Goal: Task Accomplishment & Management: Use online tool/utility

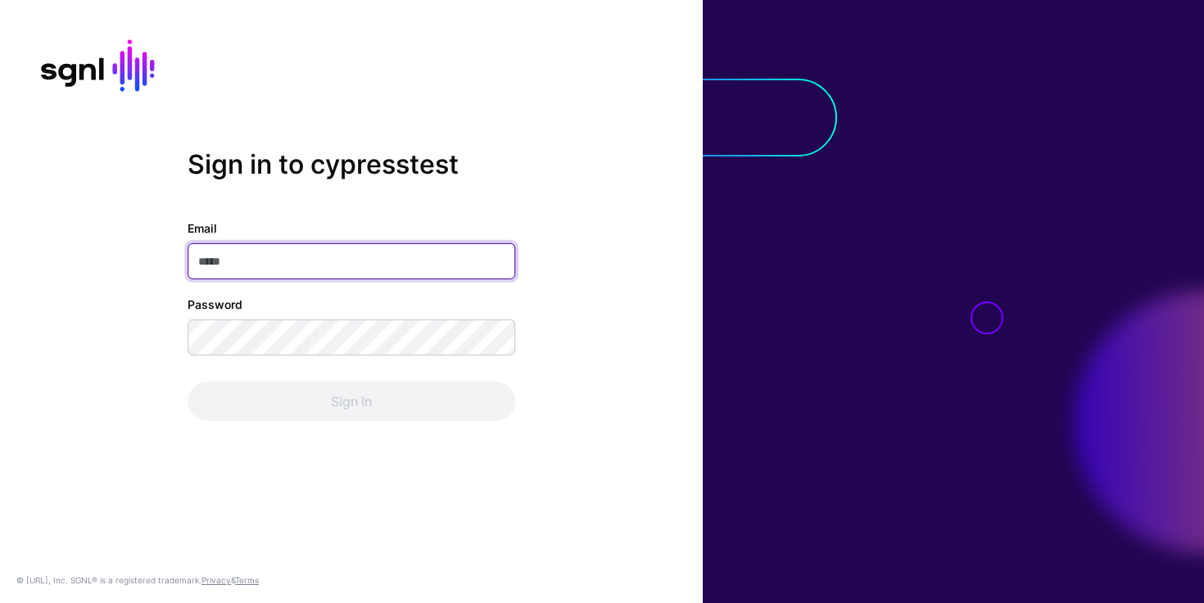
click at [406, 262] on input "Email" at bounding box center [350, 261] width 327 height 36
type input "**********"
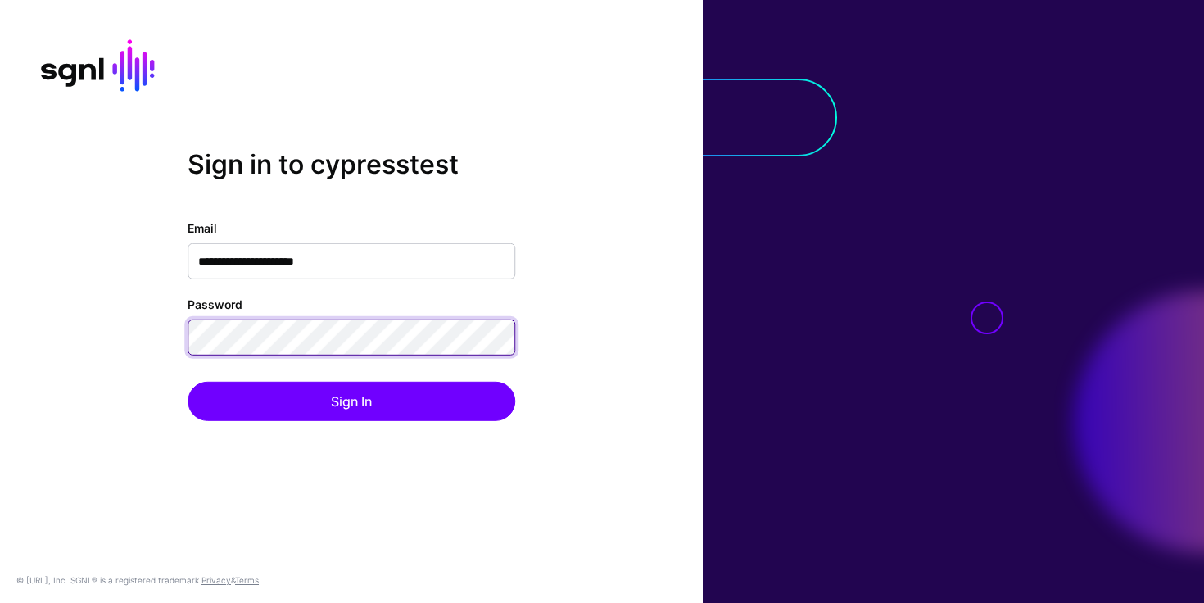
click at [187, 382] on button "Sign In" at bounding box center [350, 401] width 327 height 39
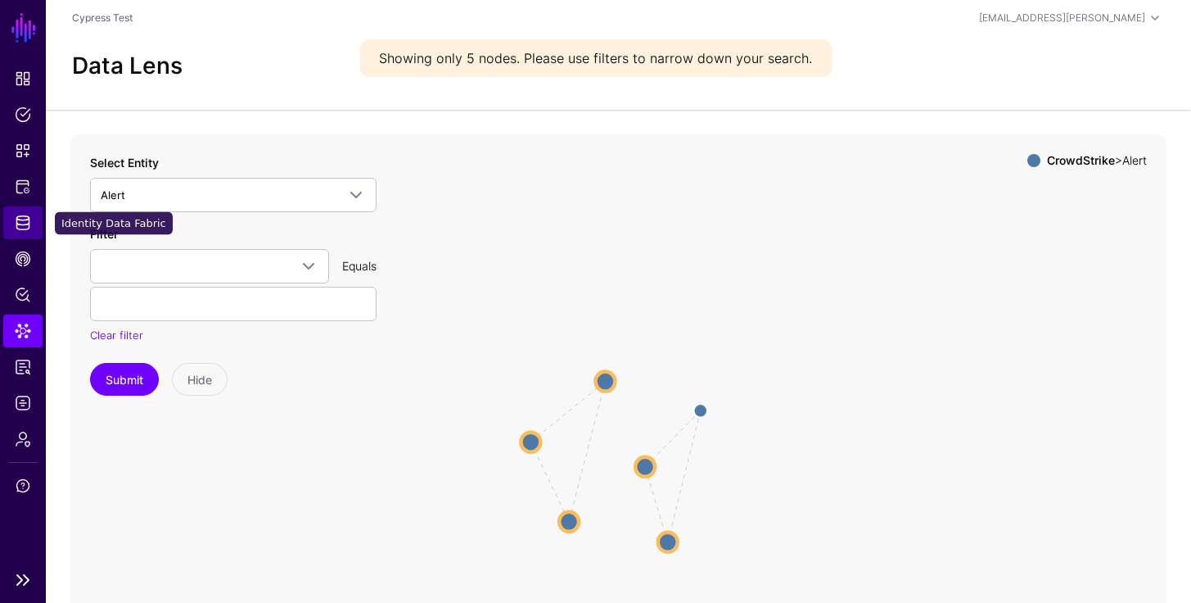
click at [39, 224] on link "Identity Data Fabric" at bounding box center [22, 222] width 39 height 33
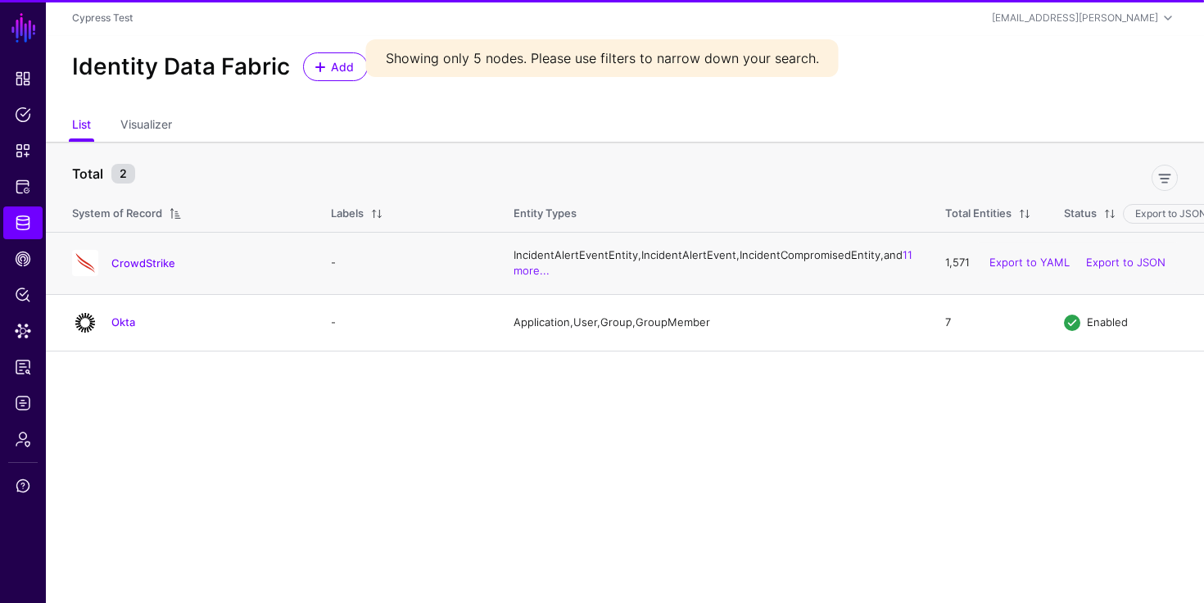
click at [144, 257] on td "CrowdStrike" at bounding box center [180, 263] width 269 height 62
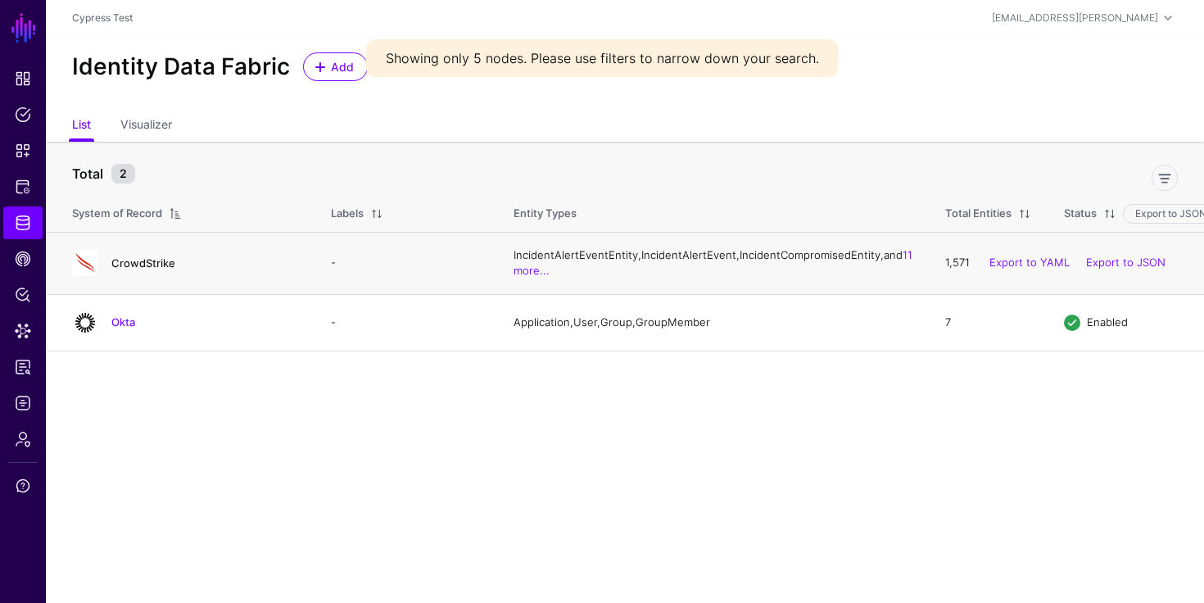
click at [145, 265] on link "CrowdStrike" at bounding box center [143, 262] width 64 height 13
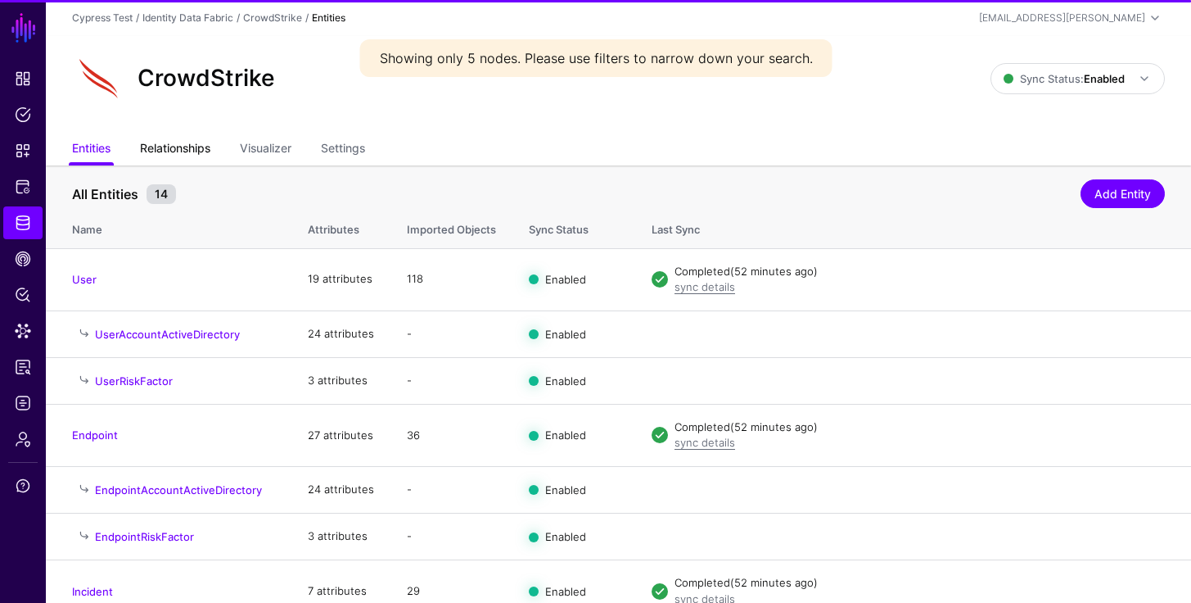
click at [205, 139] on link "Relationships" at bounding box center [175, 149] width 70 height 31
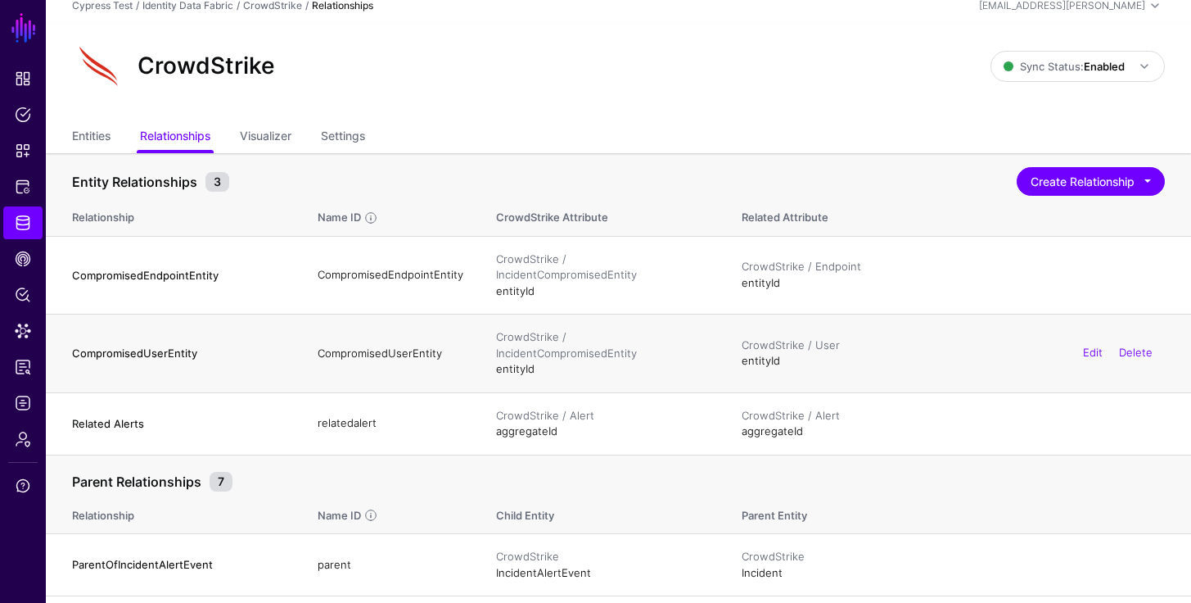
scroll to position [13, 0]
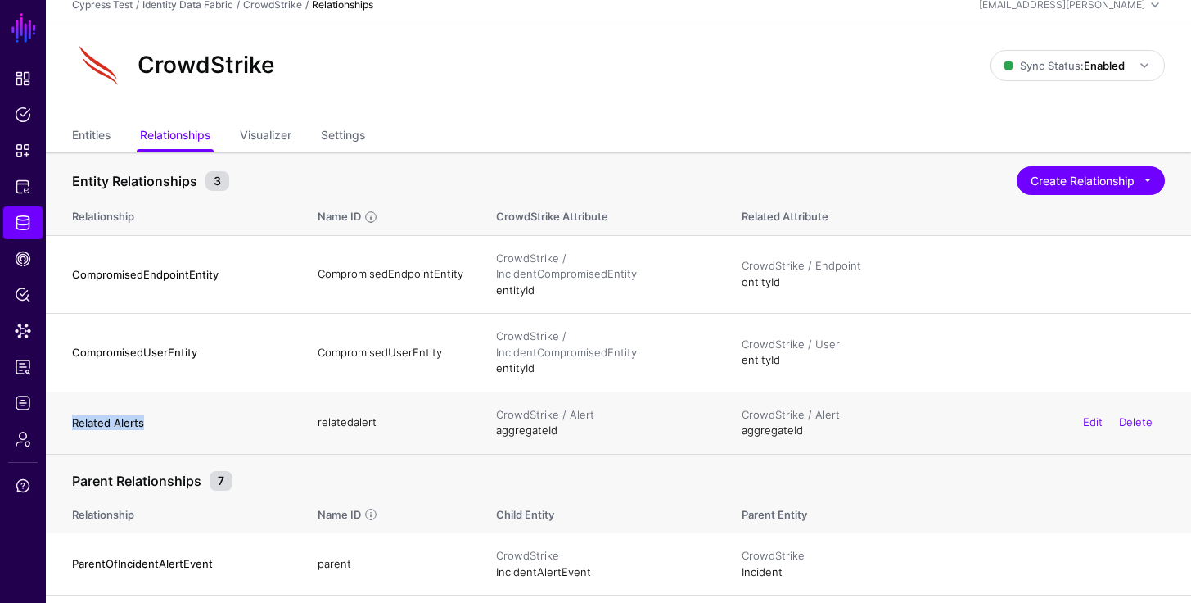
drag, startPoint x: 153, startPoint y: 392, endPoint x: 72, endPoint y: 388, distance: 81.2
click at [72, 415] on h4 "Related Alerts" at bounding box center [178, 422] width 213 height 15
copy h4 "Related Alerts"
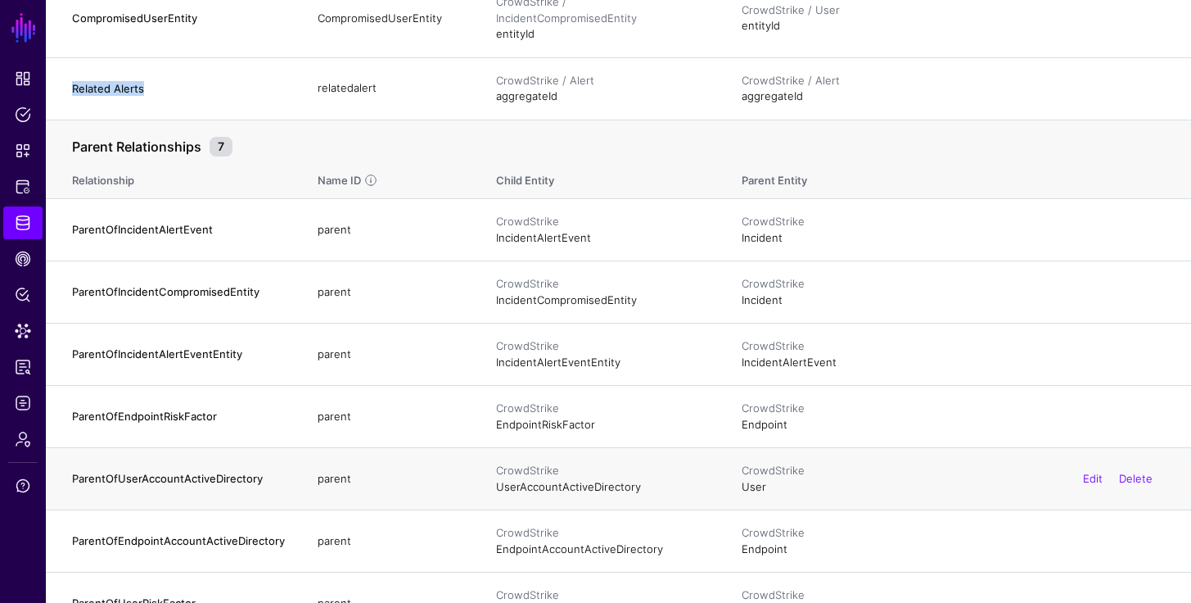
scroll to position [0, 0]
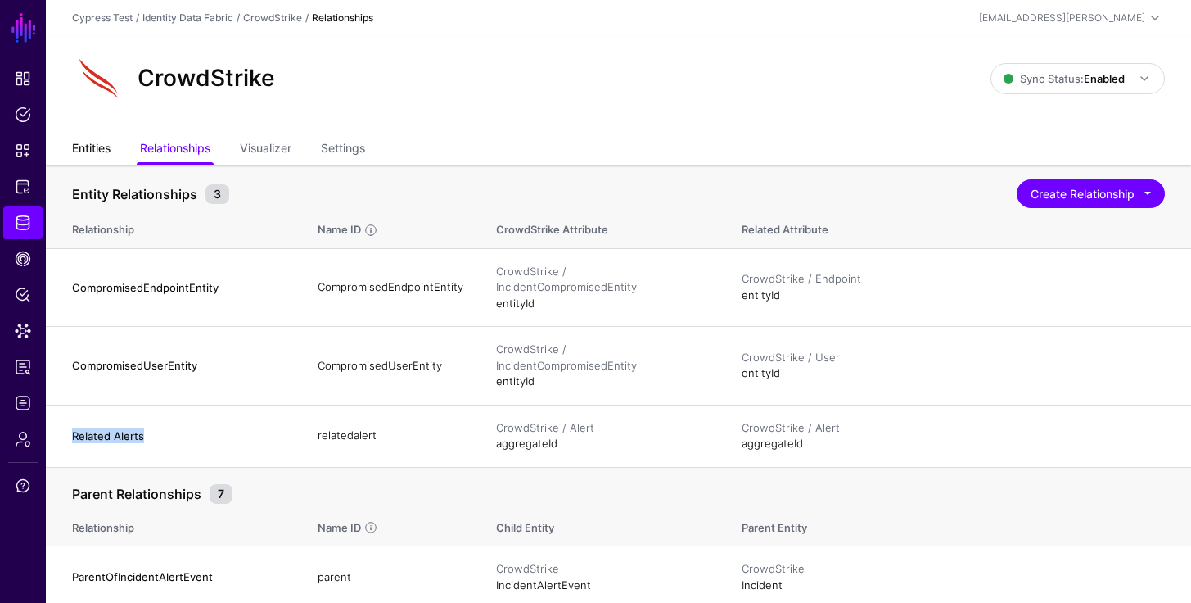
click at [101, 147] on link "Entities" at bounding box center [91, 149] width 38 height 31
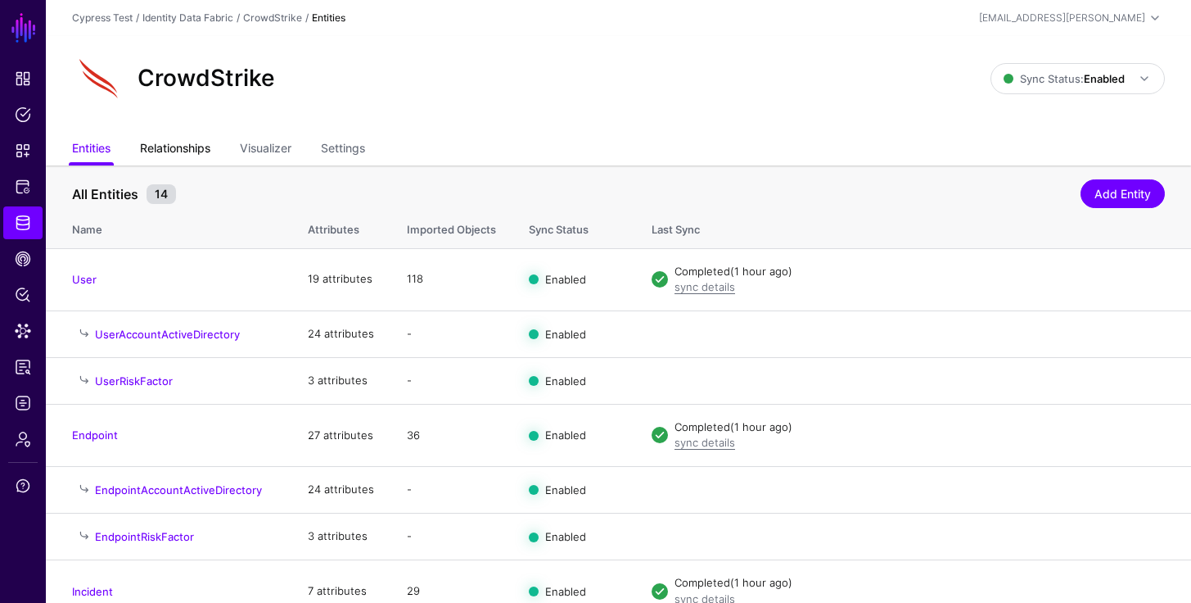
click at [205, 140] on link "Relationships" at bounding box center [175, 149] width 70 height 31
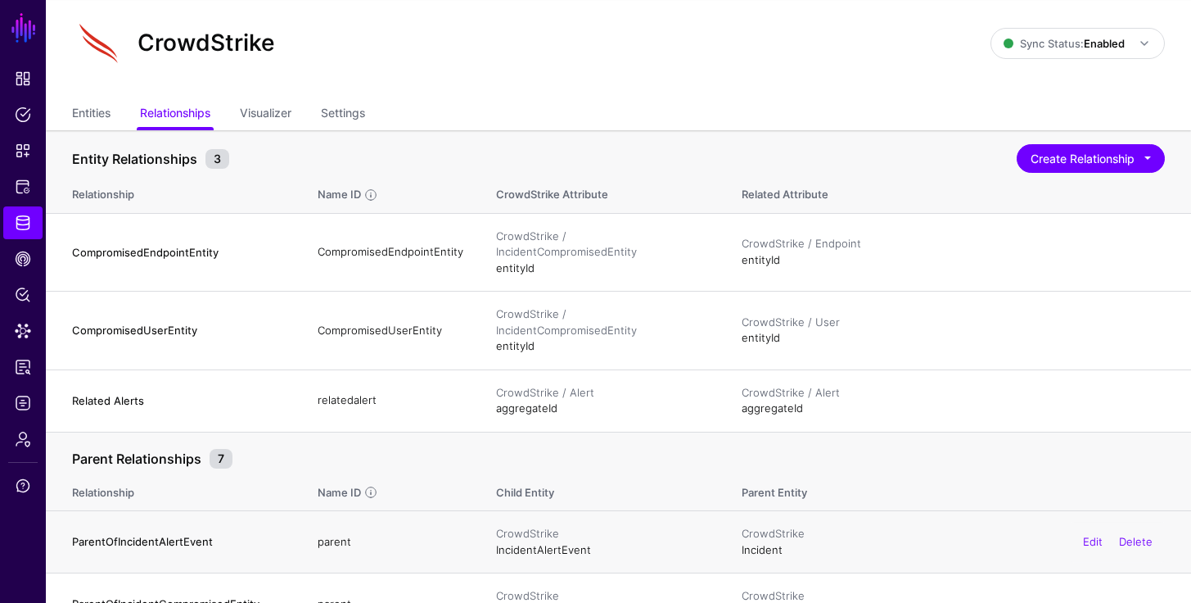
scroll to position [34, 0]
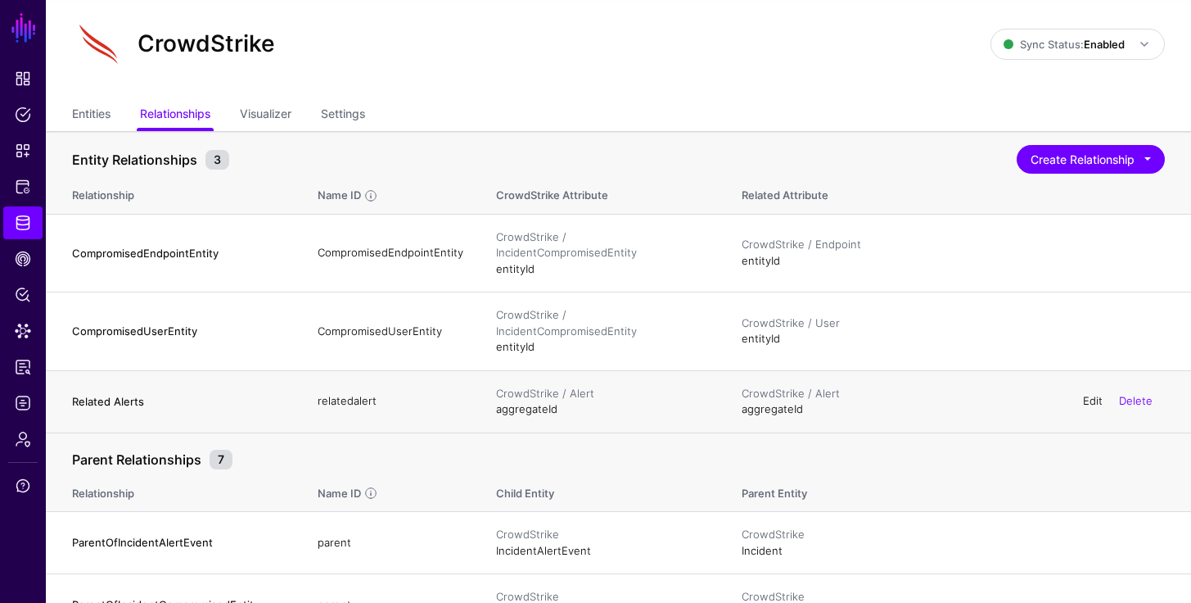
click at [1100, 394] on link "Edit" at bounding box center [1093, 400] width 20 height 13
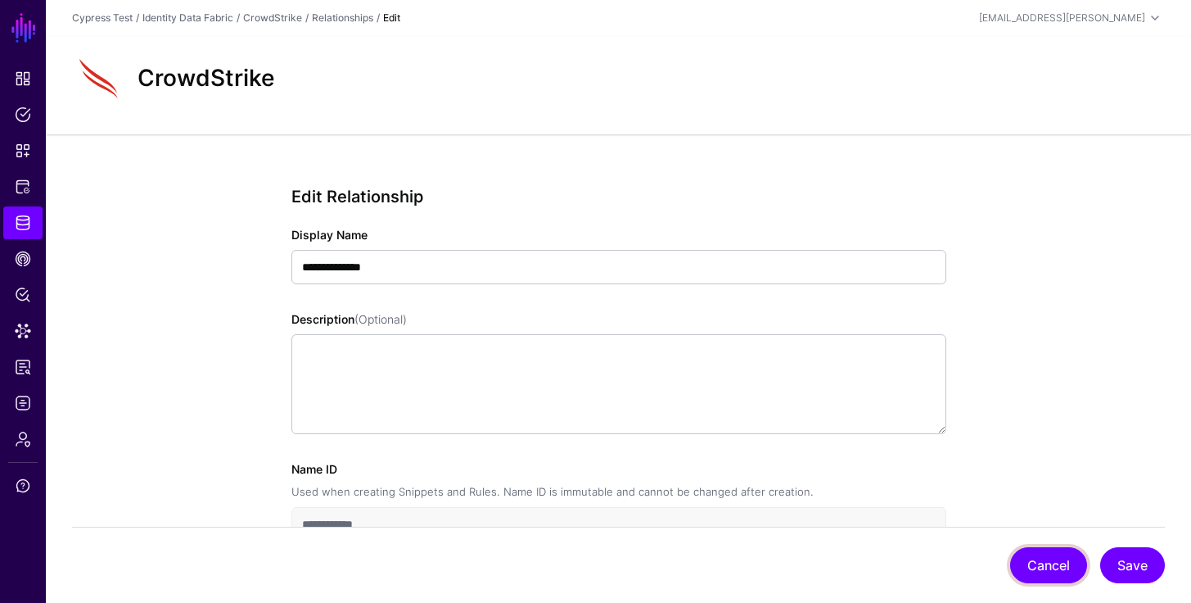
click at [1037, 570] on button "Cancel" at bounding box center [1048, 565] width 77 height 36
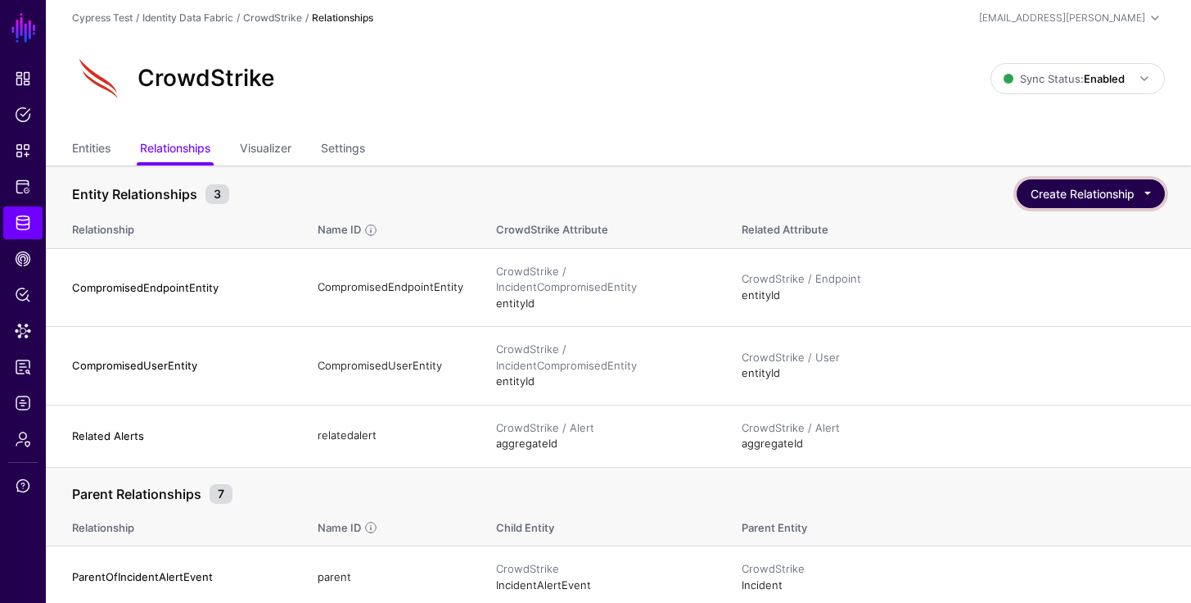
click at [1102, 187] on button "Create Relationship" at bounding box center [1091, 193] width 148 height 29
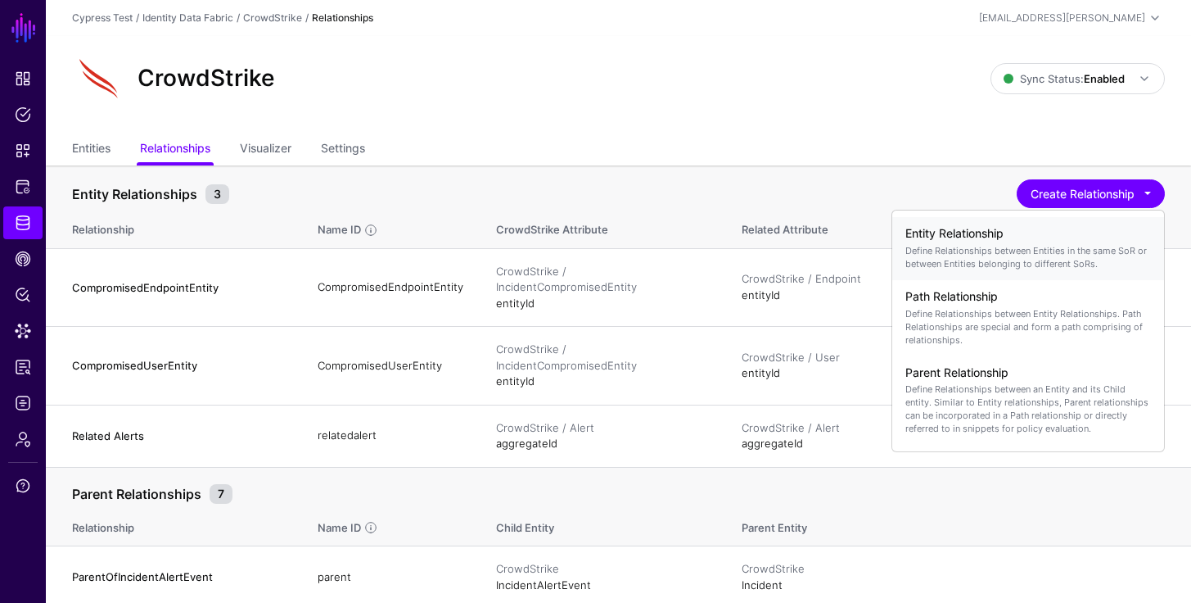
click at [1021, 244] on p "Define Relationships between Entities in the same SoR or between Entities belon…" at bounding box center [1029, 257] width 246 height 26
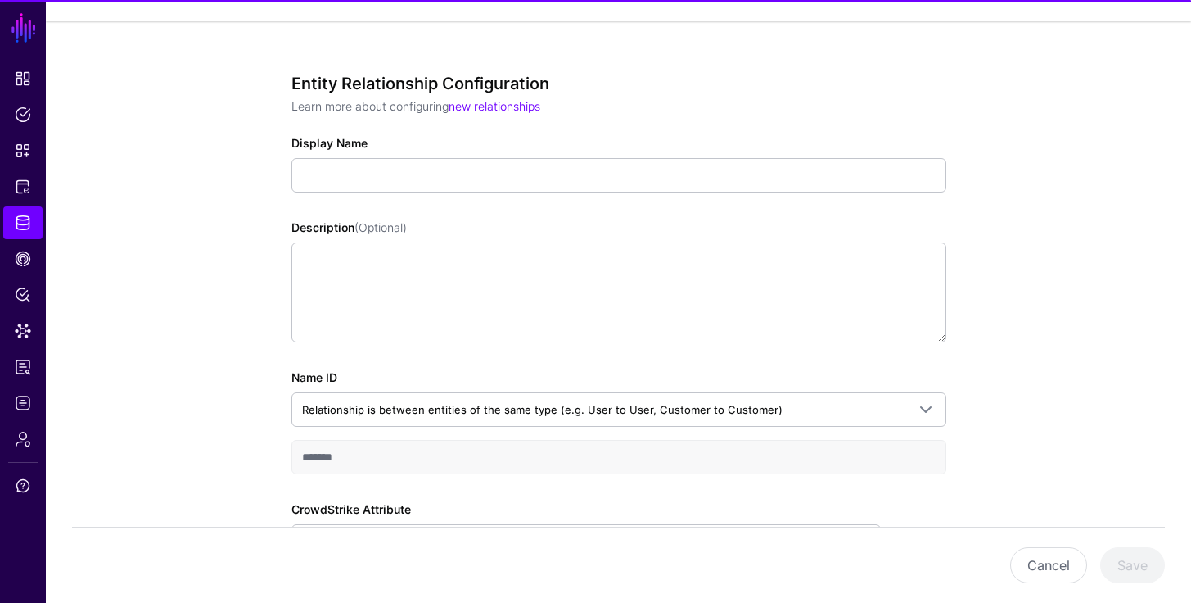
scroll to position [323, 0]
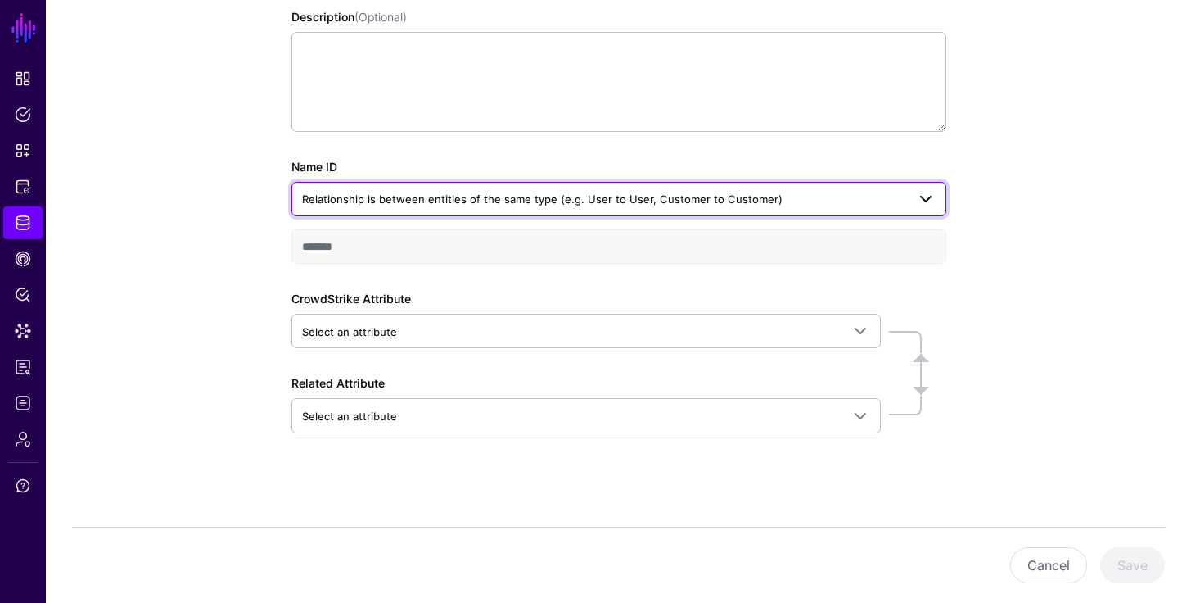
click at [646, 208] on span "Relationship is between entities of the same type (e.g. User to User, Customer …" at bounding box center [619, 199] width 634 height 20
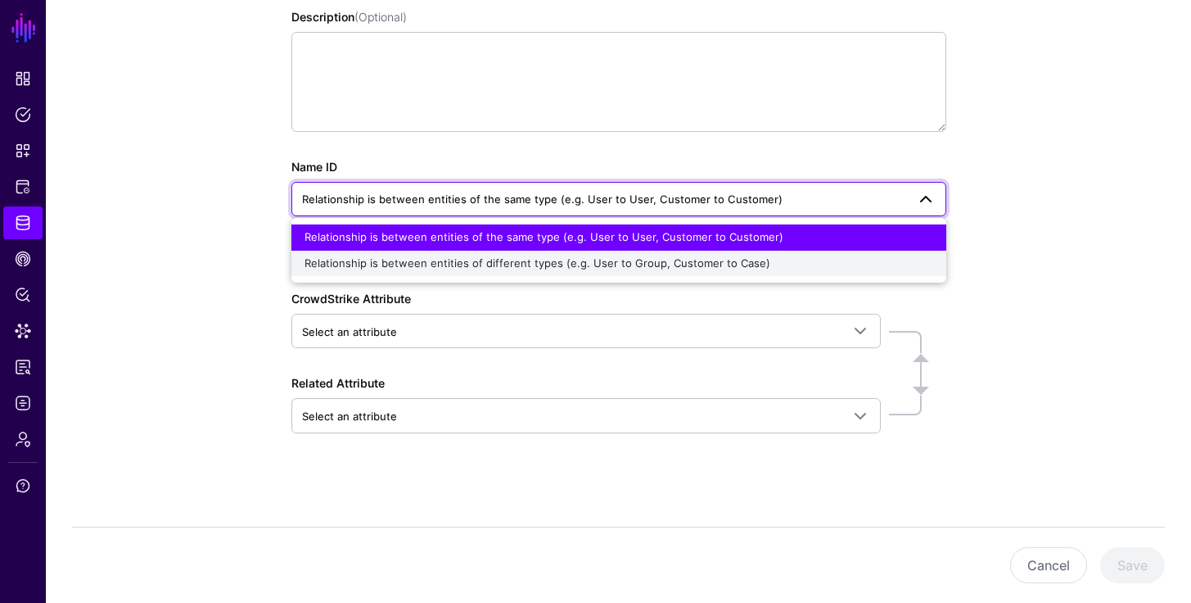
click at [619, 263] on span "Relationship is between entities of different types (e.g. User to Group, Custom…" at bounding box center [538, 262] width 466 height 13
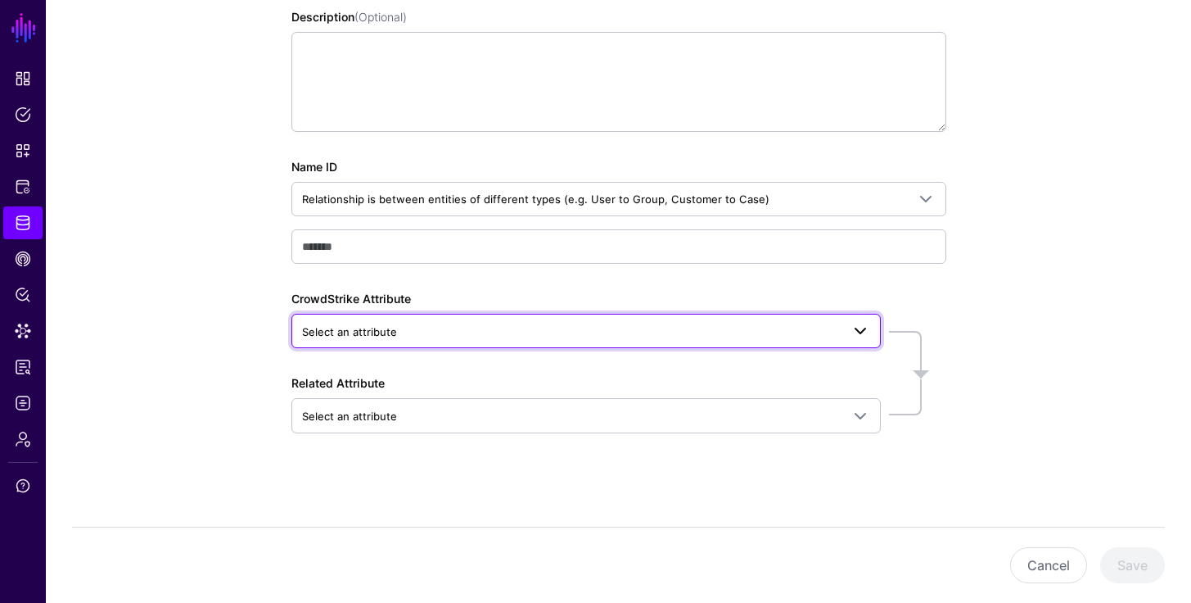
click at [687, 335] on span "Select an attribute" at bounding box center [571, 332] width 539 height 18
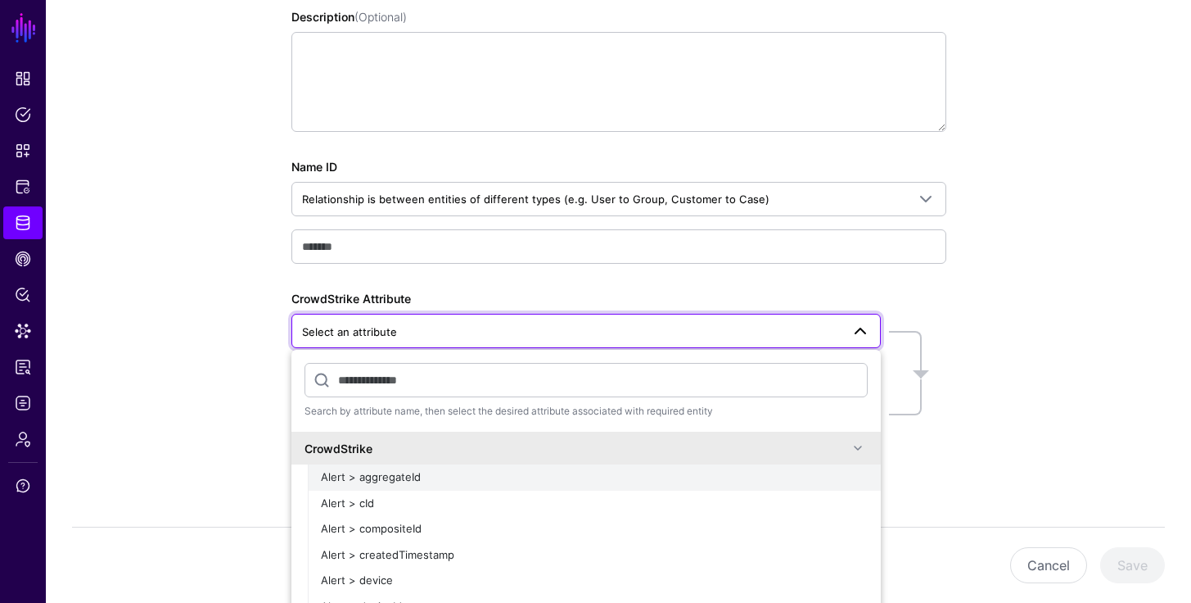
click at [540, 479] on div "Alert > aggregateId" at bounding box center [594, 477] width 547 height 16
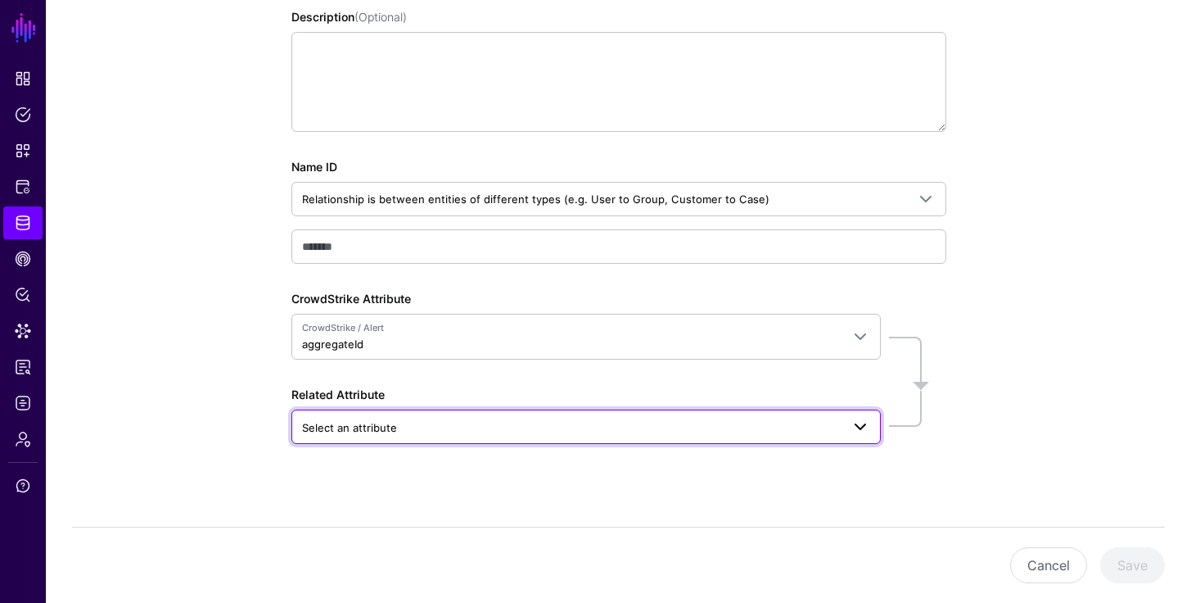
click at [540, 427] on span "Select an attribute" at bounding box center [571, 427] width 539 height 18
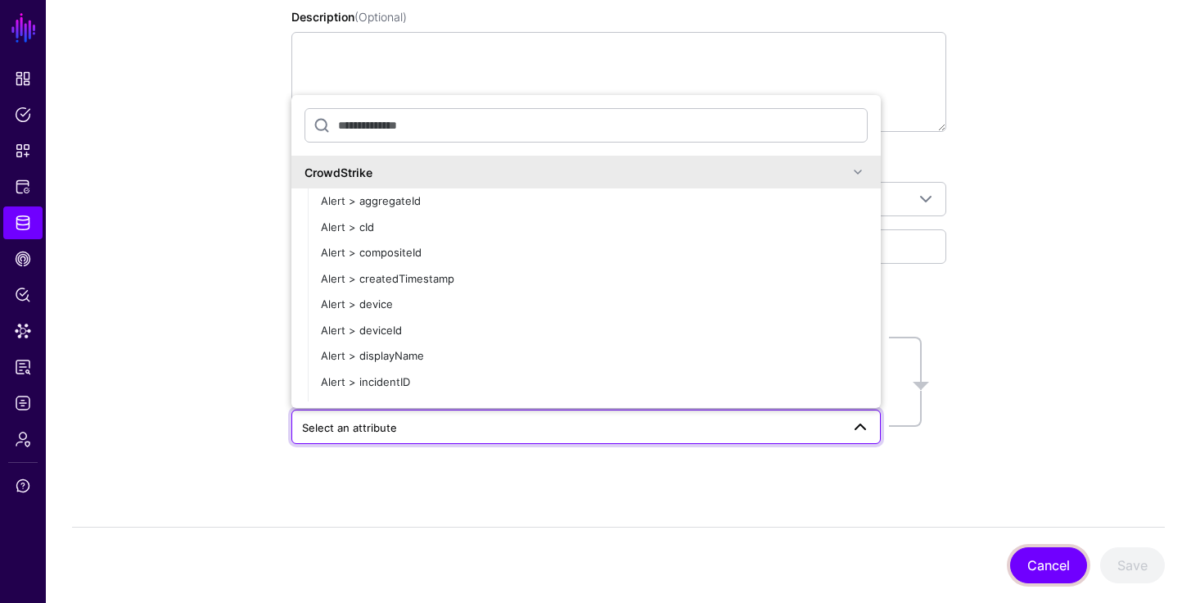
click at [1032, 573] on button "Cancel" at bounding box center [1048, 565] width 77 height 36
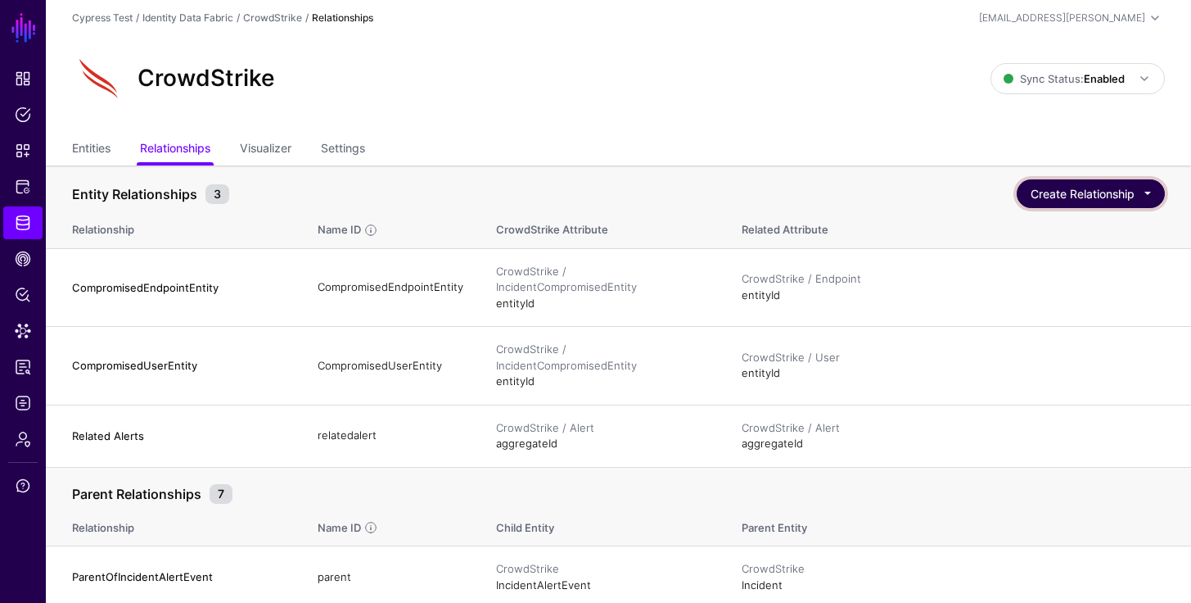
click at [1089, 194] on button "Create Relationship" at bounding box center [1091, 193] width 148 height 29
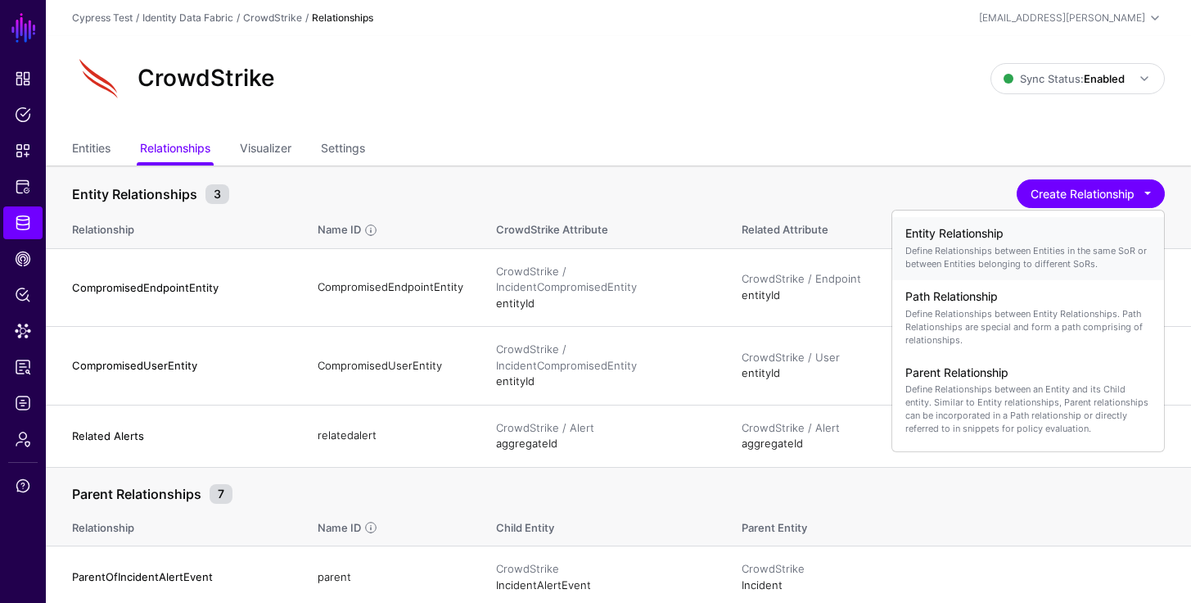
click at [1005, 260] on p "Define Relationships between Entities in the same SoR or between Entities belon…" at bounding box center [1029, 257] width 246 height 26
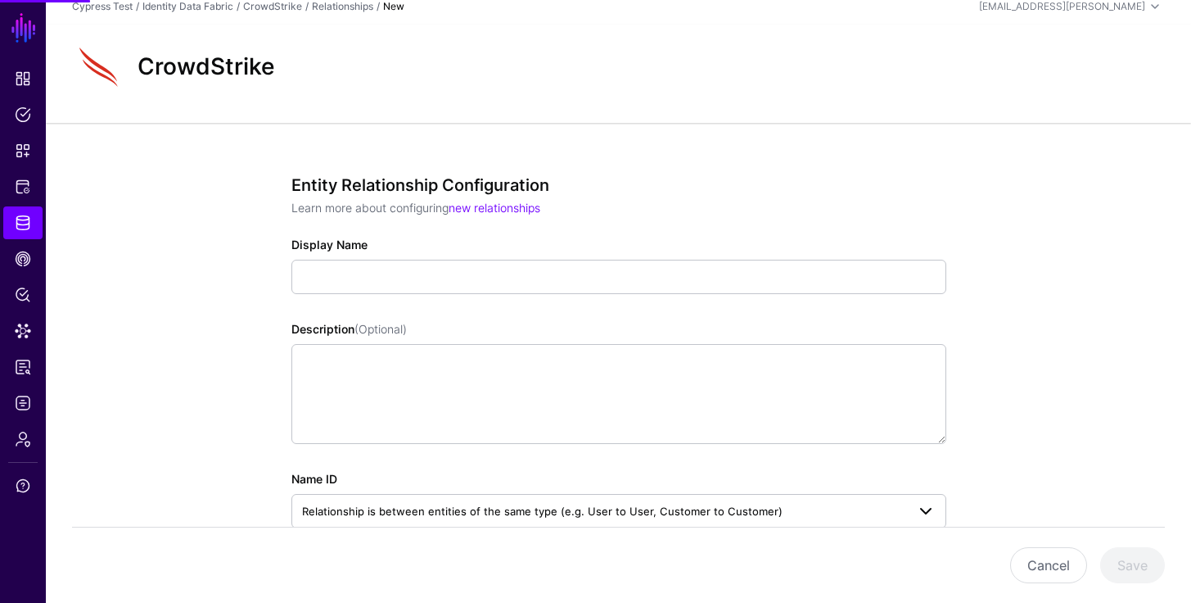
scroll to position [155, 0]
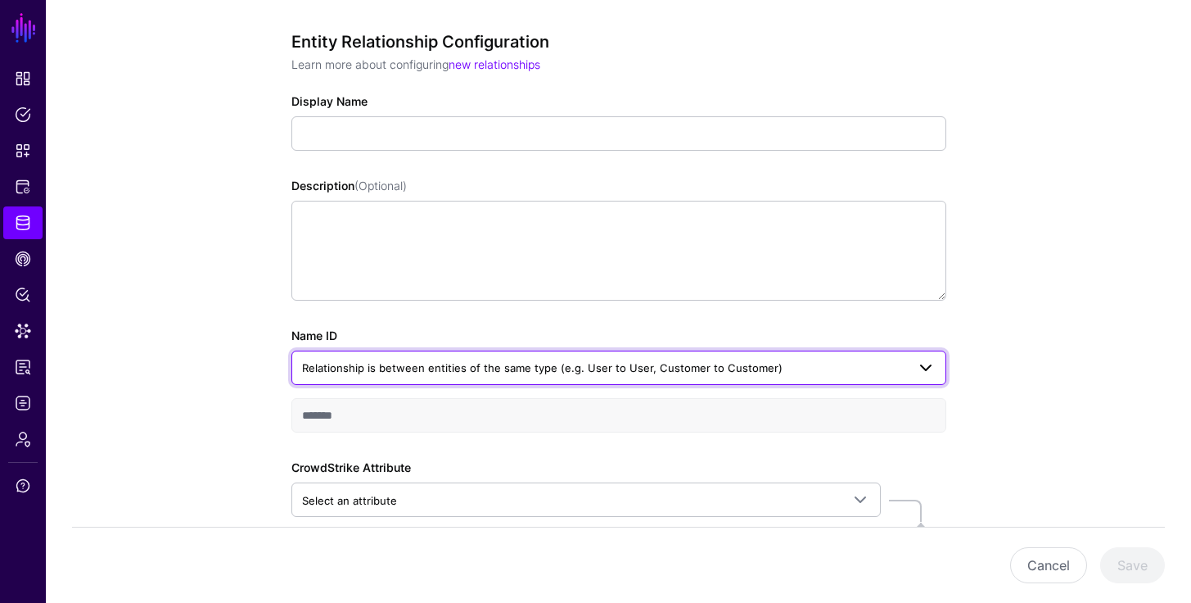
click at [744, 365] on span "Relationship is between entities of the same type (e.g. User to User, Customer …" at bounding box center [542, 367] width 481 height 13
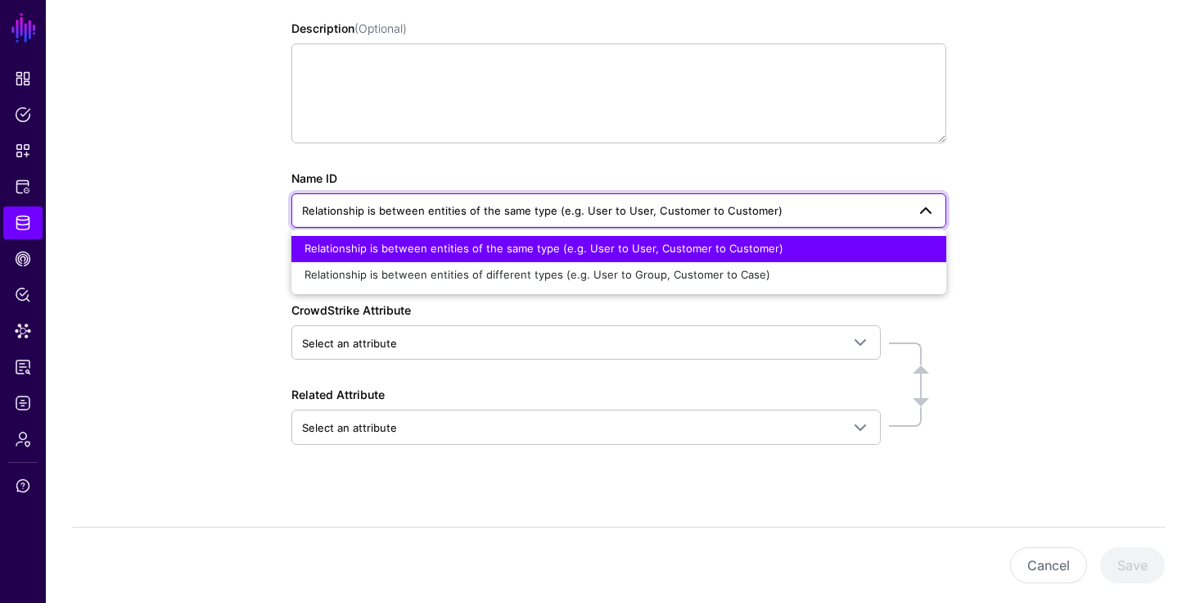
scroll to position [323, 0]
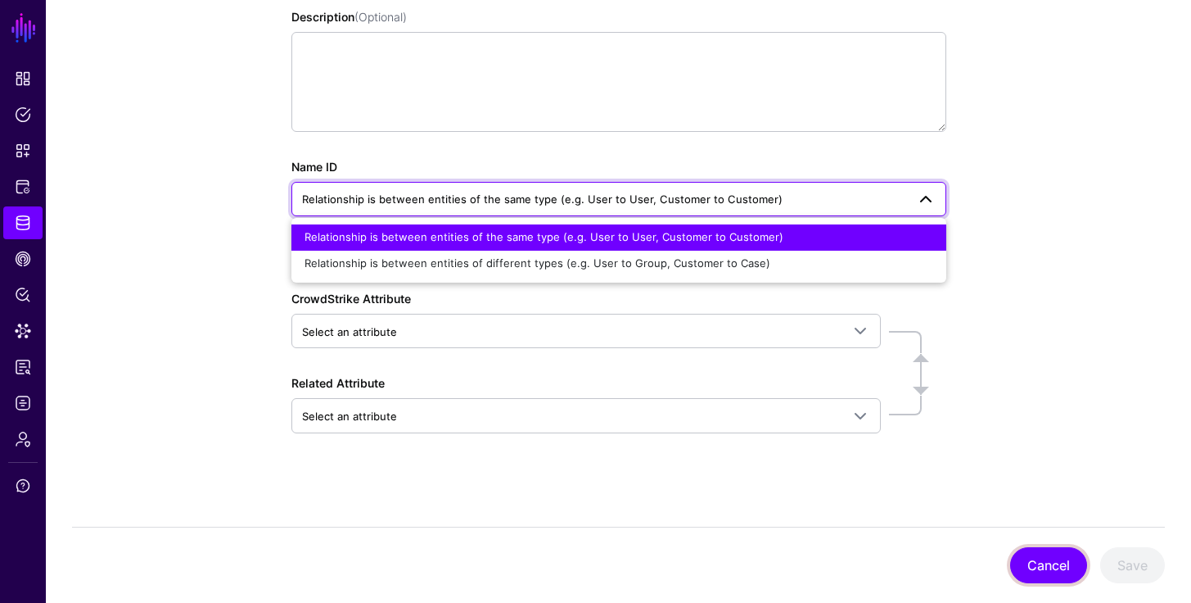
click at [1060, 563] on button "Cancel" at bounding box center [1048, 565] width 77 height 36
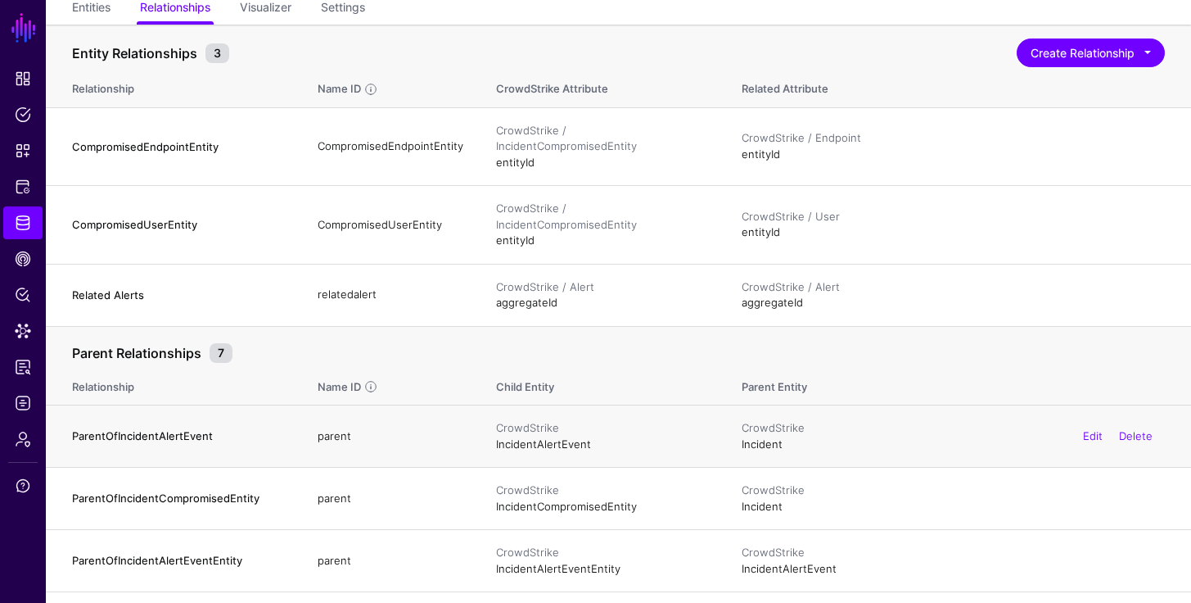
scroll to position [140, 0]
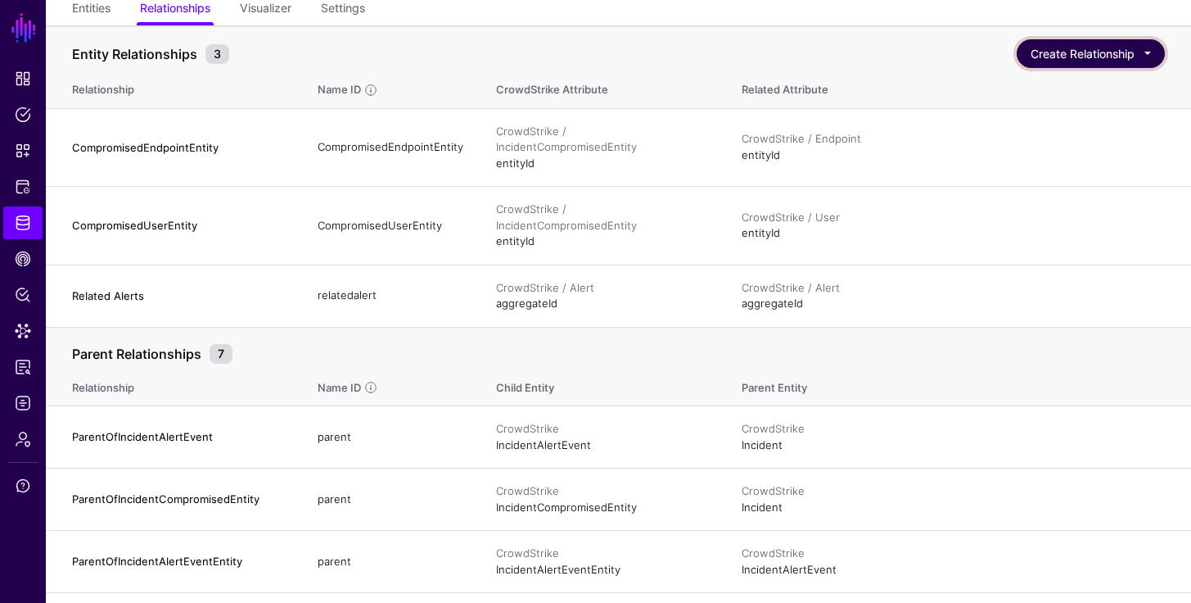
click at [1091, 45] on button "Create Relationship" at bounding box center [1091, 53] width 148 height 29
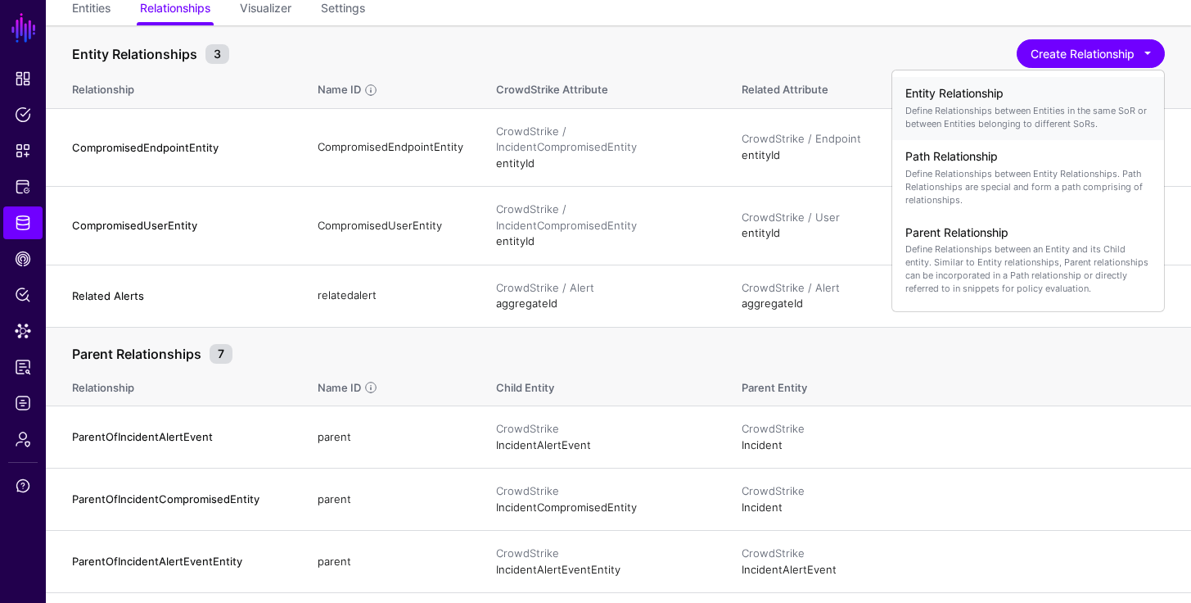
click at [1084, 94] on h4 "Entity Relationship" at bounding box center [1029, 94] width 246 height 14
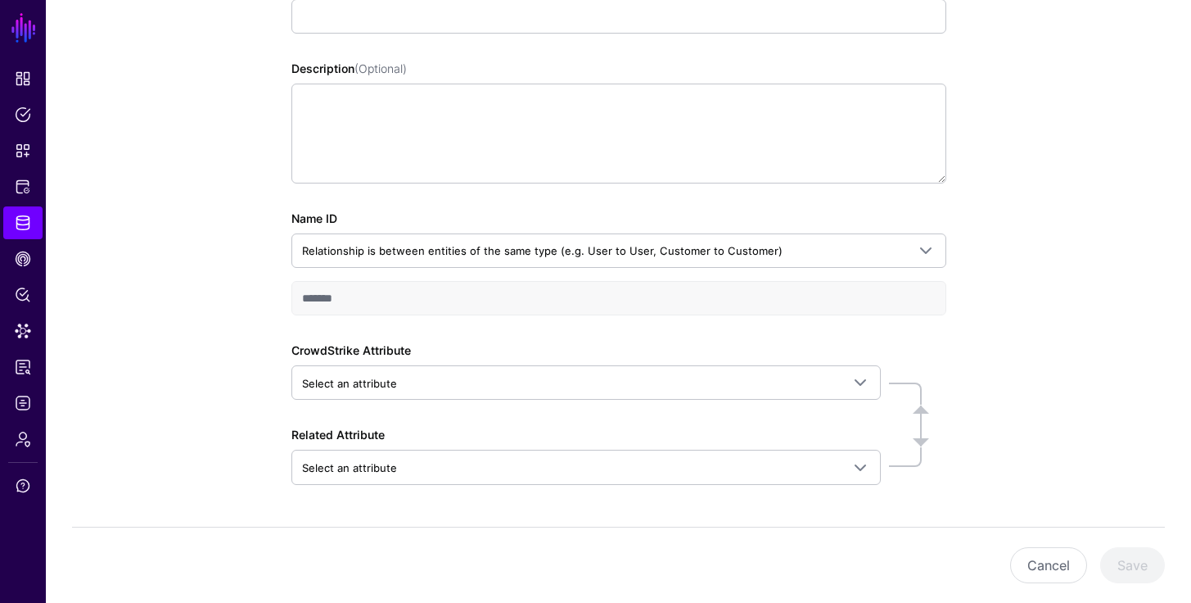
scroll to position [323, 0]
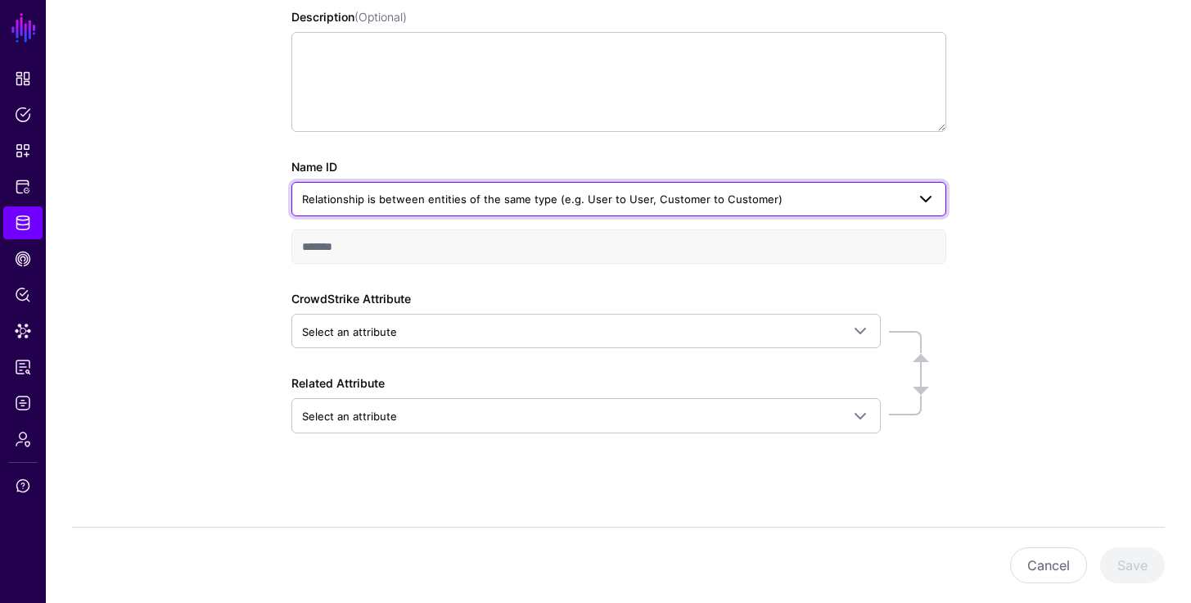
click at [830, 193] on span "Relationship is between entities of the same type (e.g. User to User, Customer …" at bounding box center [604, 199] width 604 height 18
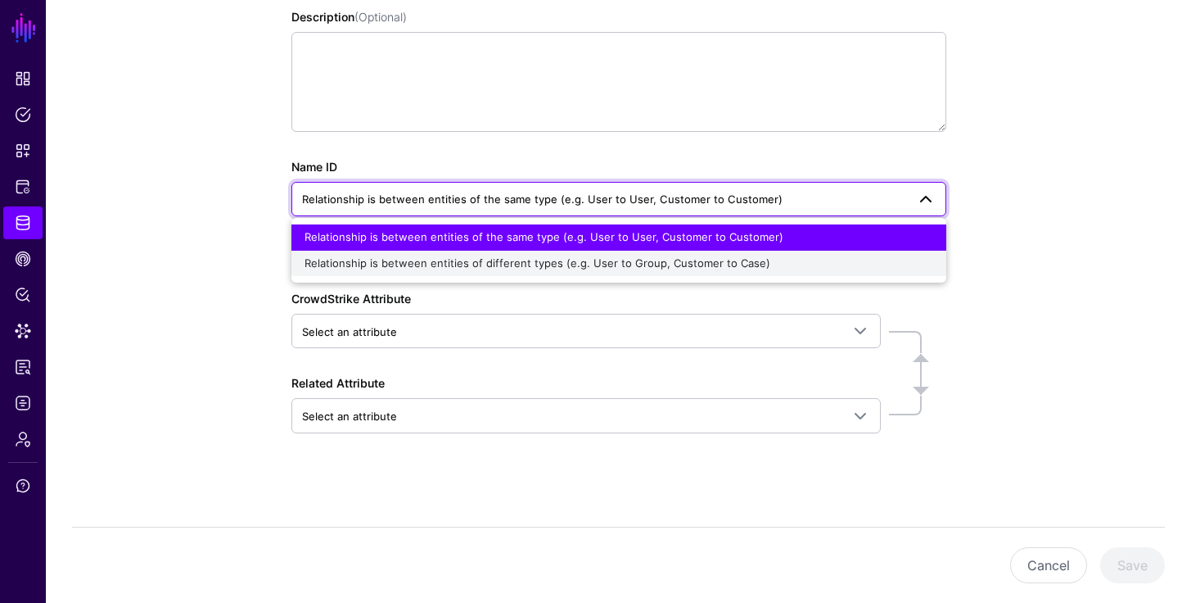
click at [666, 255] on div "Relationship is between entities of different types (e.g. User to Group, Custom…" at bounding box center [619, 263] width 629 height 16
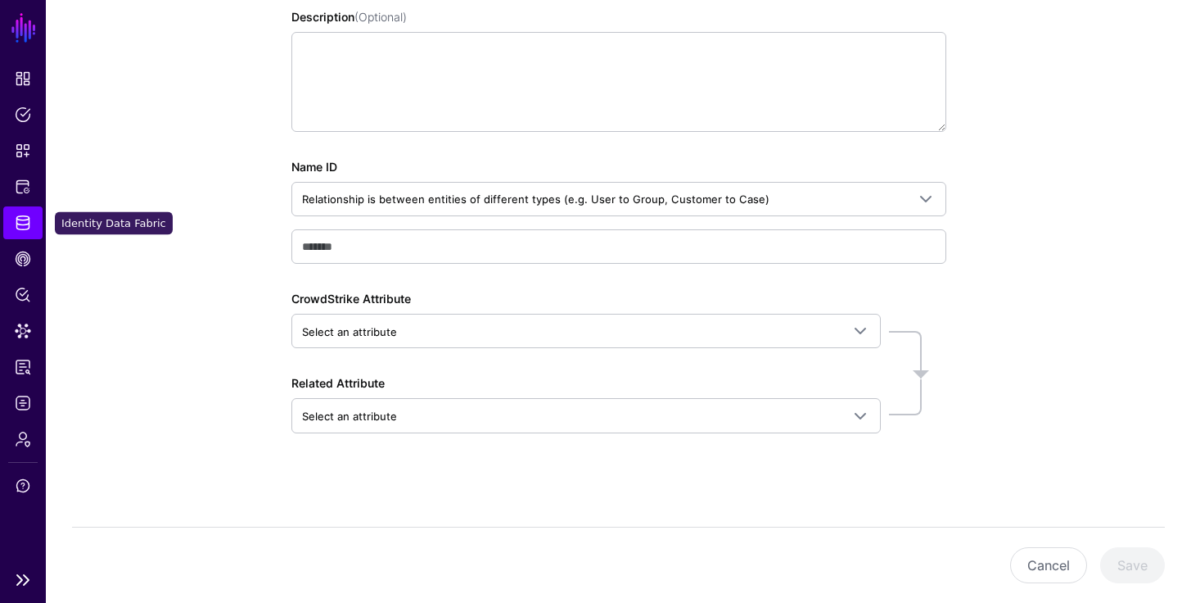
click at [11, 231] on link "Identity Data Fabric" at bounding box center [22, 222] width 39 height 33
